Goal: Communication & Community: Participate in discussion

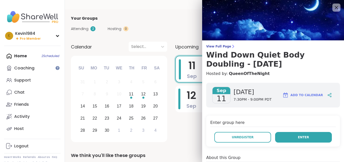
click at [280, 136] on button "Enter" at bounding box center [303, 137] width 57 height 11
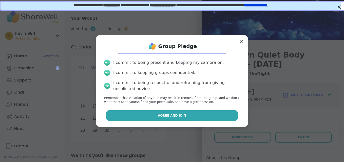
click at [220, 119] on button "Agree and Join" at bounding box center [172, 116] width 132 height 11
